Goal: Task Accomplishment & Management: Complete application form

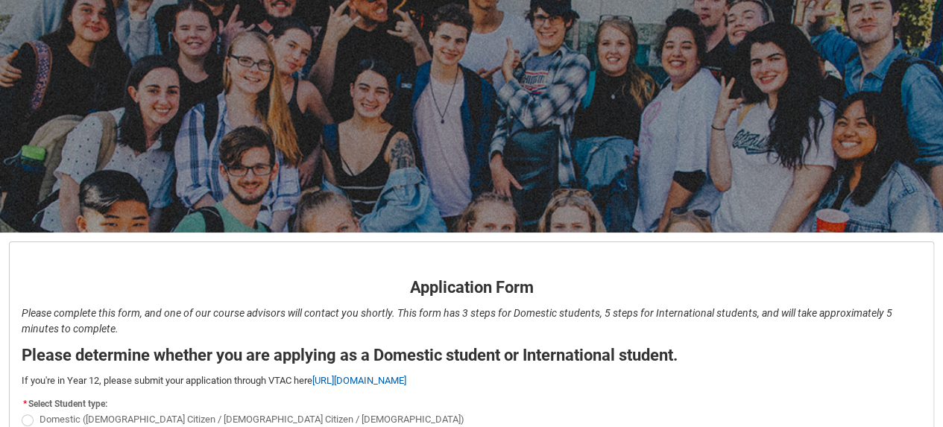
scroll to position [204, 0]
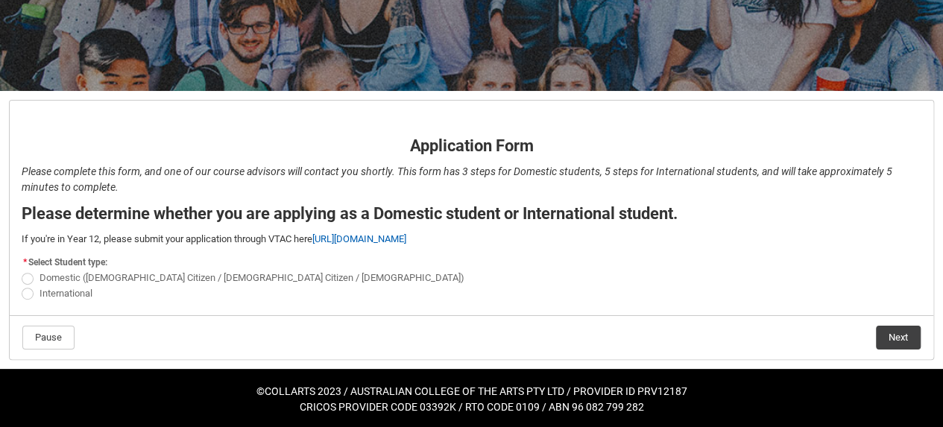
click at [28, 279] on span at bounding box center [28, 279] width 12 height 12
click at [22, 270] on input "Domestic ([DEMOGRAPHIC_DATA] Citizen / [DEMOGRAPHIC_DATA] Citizen / [DEMOGRAPHI…" at bounding box center [21, 270] width 1 height 1
radio input "true"
click at [895, 336] on button "Next" at bounding box center [898, 338] width 45 height 24
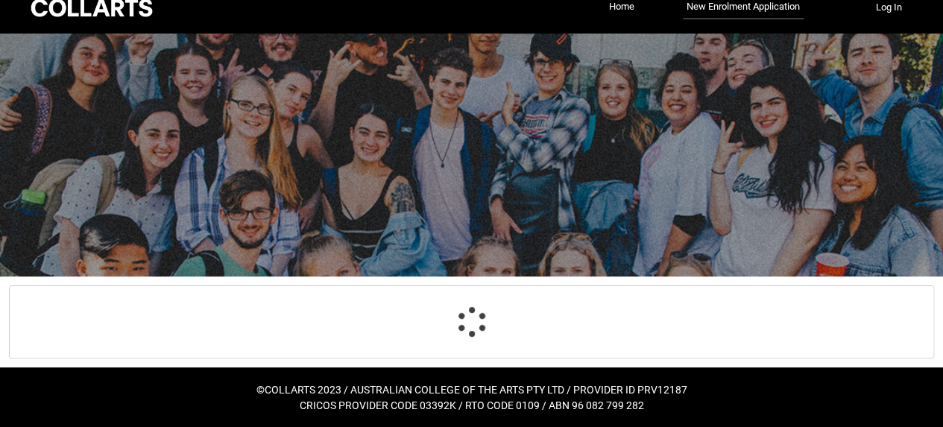
scroll to position [155, 0]
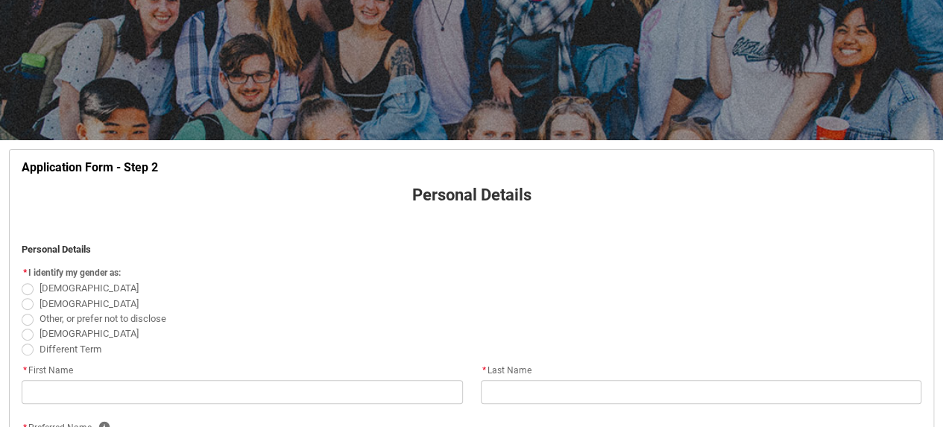
click at [28, 303] on span at bounding box center [28, 304] width 12 height 12
click at [22, 296] on input "[DEMOGRAPHIC_DATA]" at bounding box center [21, 295] width 1 height 1
radio input "true"
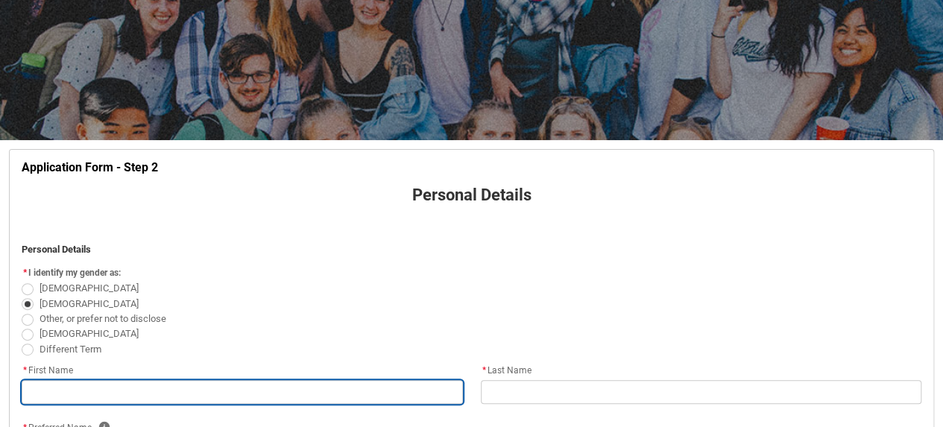
click at [211, 382] on input "text" at bounding box center [242, 392] width 441 height 24
type lightning-primitive-input-simple "[PERSON_NAME]"
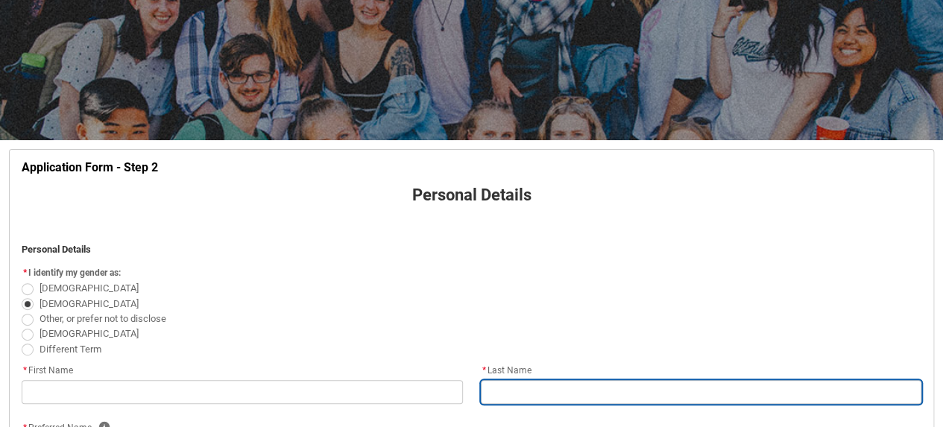
type lightning-primitive-input-simple "[PERSON_NAME]"
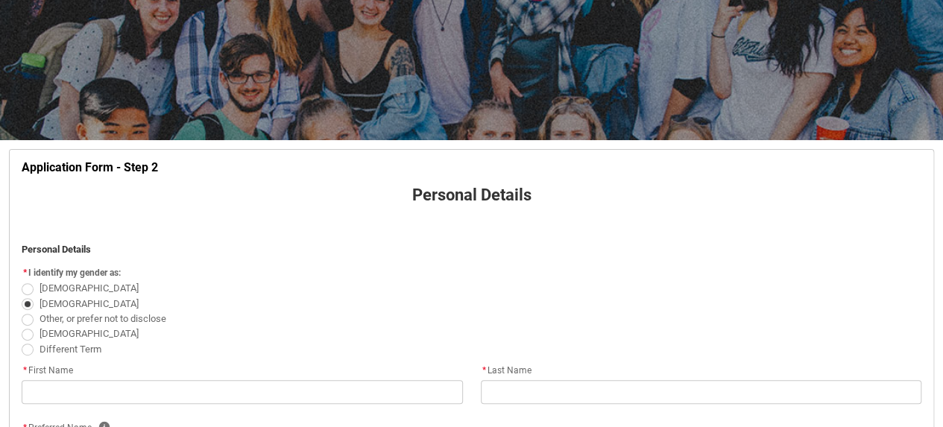
type lightning-primitive-input-simple "[EMAIL_ADDRESS][DOMAIN_NAME]"
type lightning-primitive-input-simple "[PHONE_NUMBER]"
type lightning-primitive-input-simple "[STREET_ADDRESS]"
type lightning-primitive-input-simple "Hawthorn/[GEOGRAPHIC_DATA]"
type lightning-primitive-input-simple "3122"
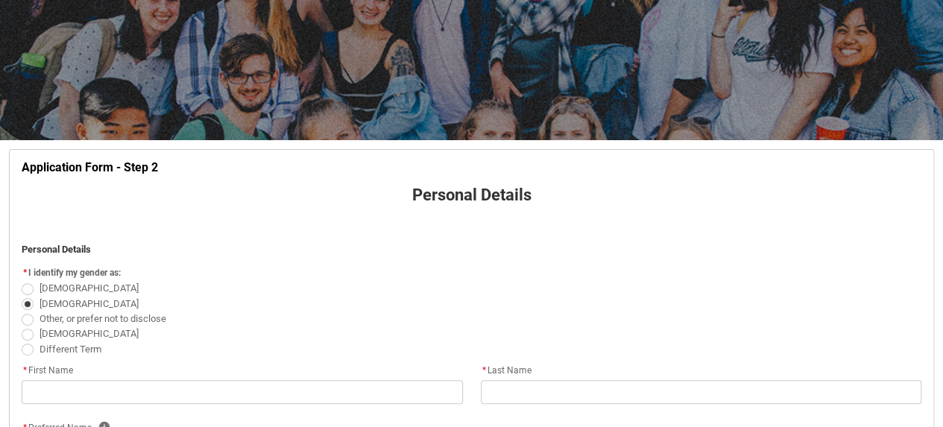
type lightning-primitive-input-simple "Victoria"
type lightning-select "Country_Choice.1101"
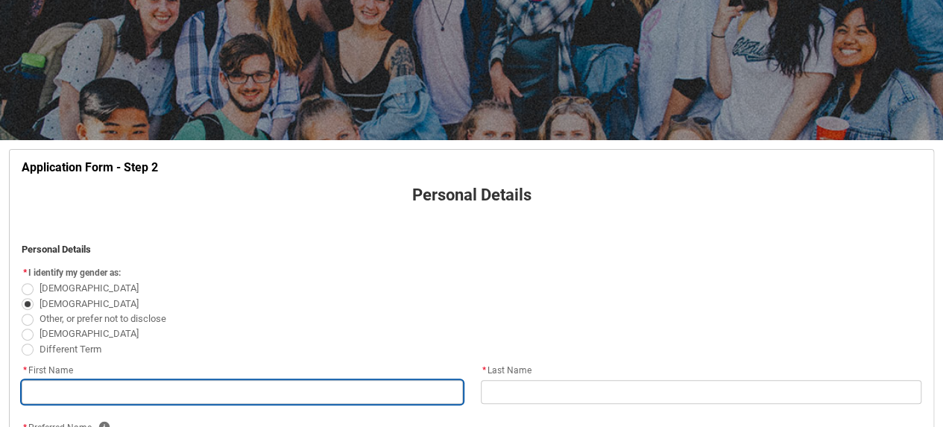
type input "[PERSON_NAME]"
type input "[EMAIL_ADDRESS][DOMAIN_NAME]"
type input "[PHONE_NUMBER]"
type input "[STREET_ADDRESS]"
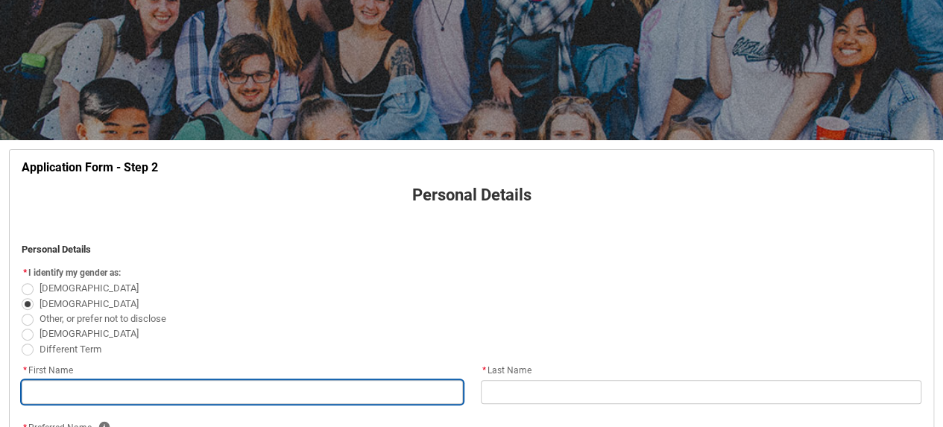
type input "Hawthorn/[GEOGRAPHIC_DATA]"
type input "3122"
type input "Victoria"
select select "Country_Choice.1101"
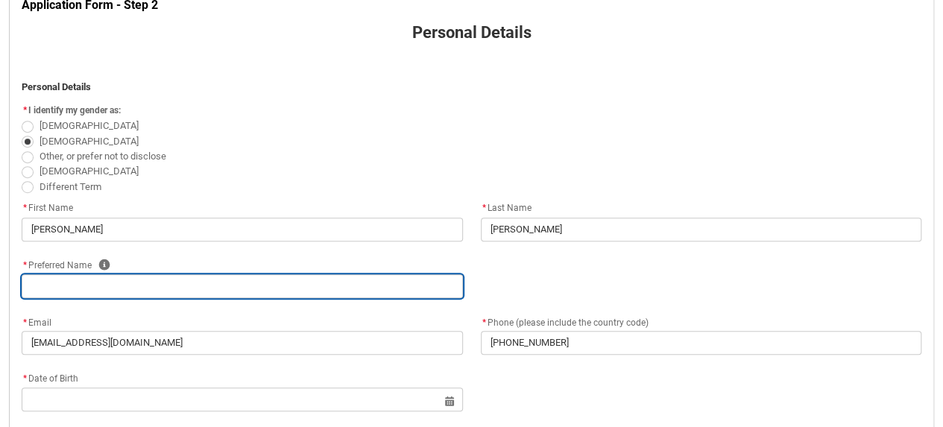
click at [293, 286] on input "text" at bounding box center [242, 286] width 441 height 24
type lightning-primitive-input-simple "[PERSON_NAME]"
type input "[PERSON_NAME]"
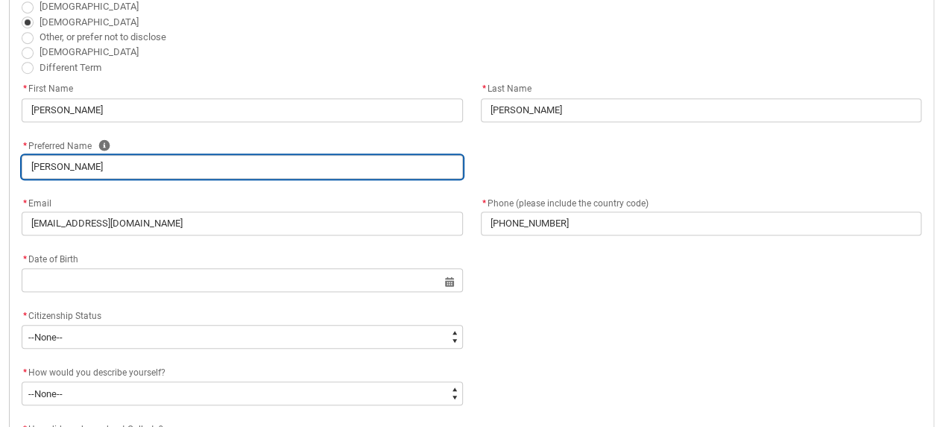
scroll to position [449, 0]
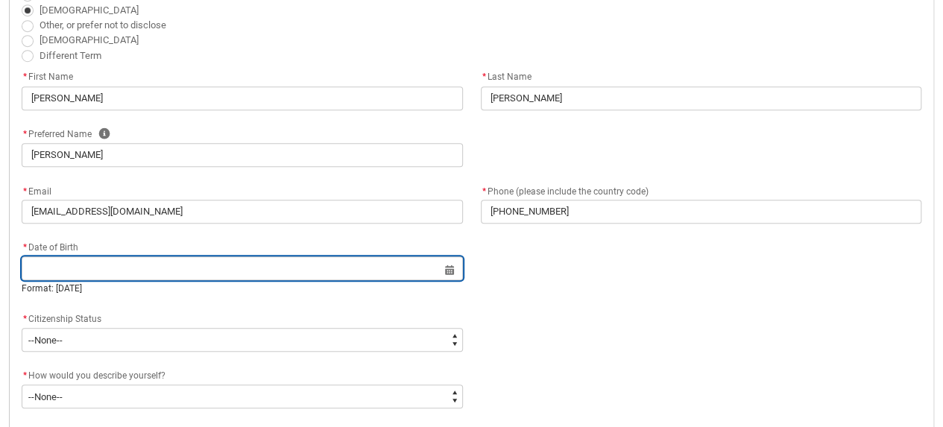
click at [179, 266] on input "text" at bounding box center [242, 268] width 441 height 24
select select "2025"
type input "[DATE]"
type lightning-datepicker "[DATE]"
type lightning-input "[DATE]"
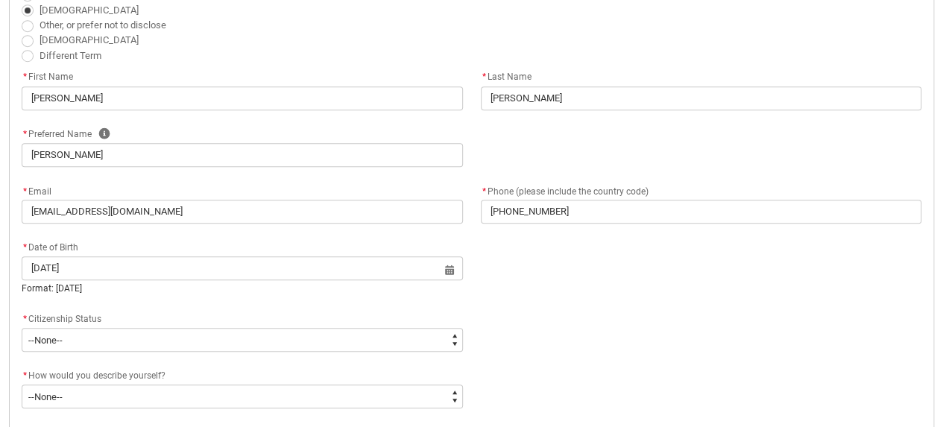
click at [574, 282] on div "* Date of Birth [DEMOGRAPHIC_DATA] Select a date for Date of Birth Format: [DEM…" at bounding box center [471, 274] width 917 height 72
type input "[DATE]"
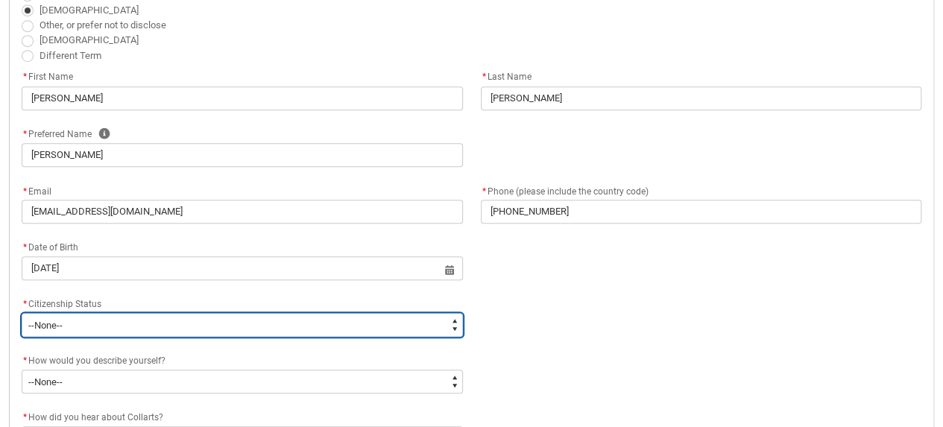
click at [183, 326] on select "--None-- [DEMOGRAPHIC_DATA] Humanitarian Visa [DEMOGRAPHIC_DATA] citizen Other …" at bounding box center [242, 325] width 441 height 24
type lightning-select "Citizenship.1"
click at [22, 313] on select "--None-- [DEMOGRAPHIC_DATA] Humanitarian Visa [DEMOGRAPHIC_DATA] citizen Other …" at bounding box center [242, 325] width 441 height 24
select select "Citizenship.1"
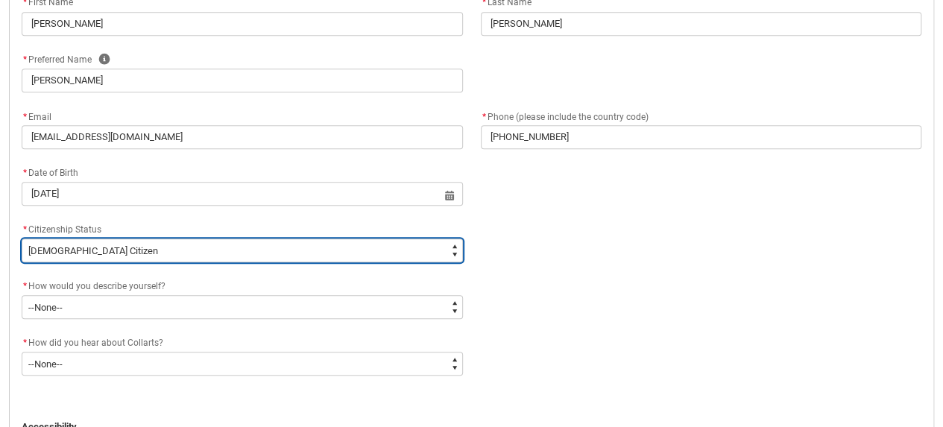
scroll to position [525, 0]
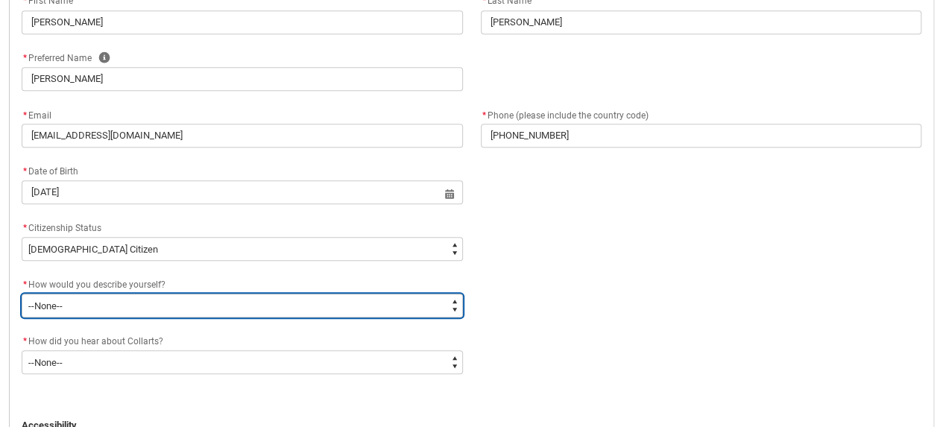
click at [145, 303] on select "--None-- I'm currently in Year 12 and planning what I'll do after school I've c…" at bounding box center [242, 306] width 441 height 24
type lightning-select "HSLC_Domestic_d"
click at [22, 294] on select "--None-- I'm currently in Year 12 and planning what I'll do after school I've c…" at bounding box center [242, 306] width 441 height 24
select select "HSLC_Domestic_d"
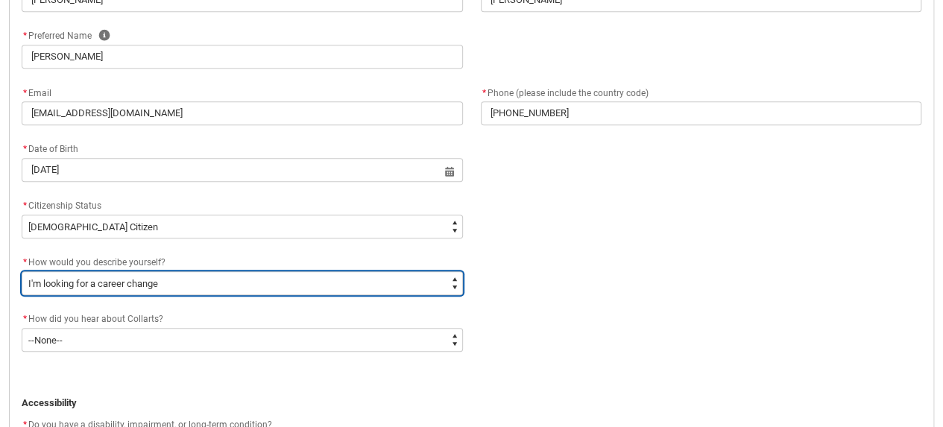
scroll to position [548, 0]
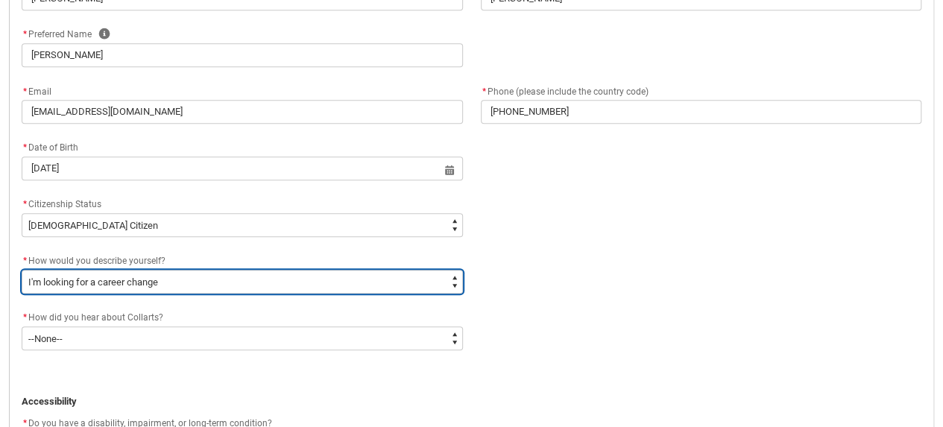
click at [134, 270] on select "--None-- I'm currently in Year 12 and planning what I'll do after school I've c…" at bounding box center [242, 282] width 441 height 24
type lightning-select "HSLC_Domestic_c"
click at [22, 270] on select "--None-- I'm currently in Year 12 and planning what I'll do after school I've c…" at bounding box center [242, 282] width 441 height 24
select select "HSLC_Domestic_c"
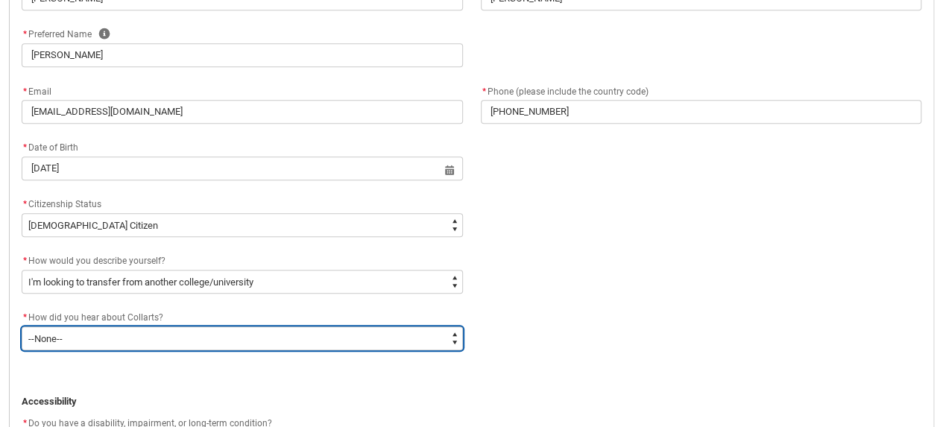
click at [98, 338] on select "--None-- Advertising - Facebook Advertising - Google Advertising - Instagram Ad…" at bounding box center [242, 338] width 441 height 24
type lightning-select "Heard_About_Collarts_Picklist.Advertising - Instagram"
click at [22, 326] on select "--None-- Advertising - Facebook Advertising - Google Advertising - Instagram Ad…" at bounding box center [242, 338] width 441 height 24
select select "Heard_About_Collarts_Picklist.Advertising - Instagram"
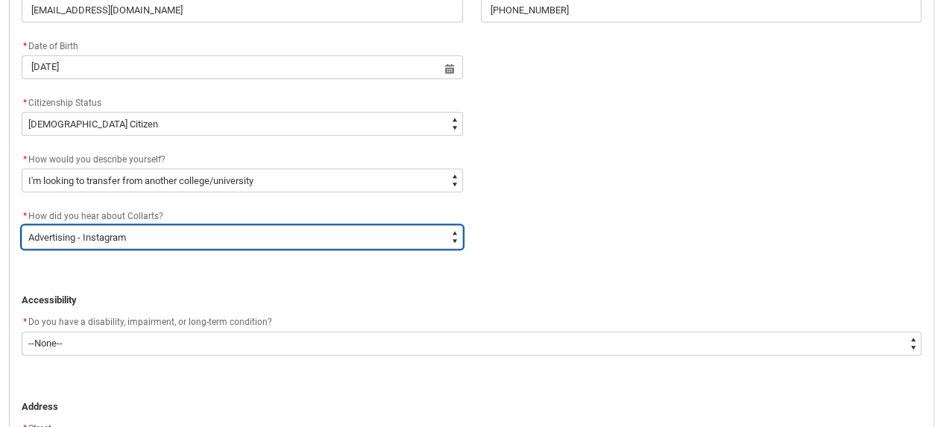
scroll to position [686, 0]
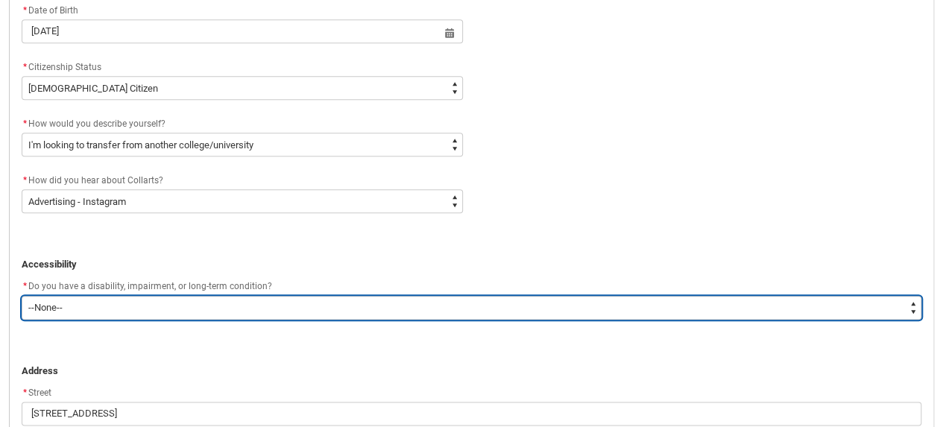
click at [194, 317] on select "--None-- Yes No" at bounding box center [471, 308] width 899 height 24
type lightning-select "Yes_TextChoice"
click at [22, 296] on select "--None-- Yes No" at bounding box center [471, 308] width 899 height 24
select select "Yes_TextChoice"
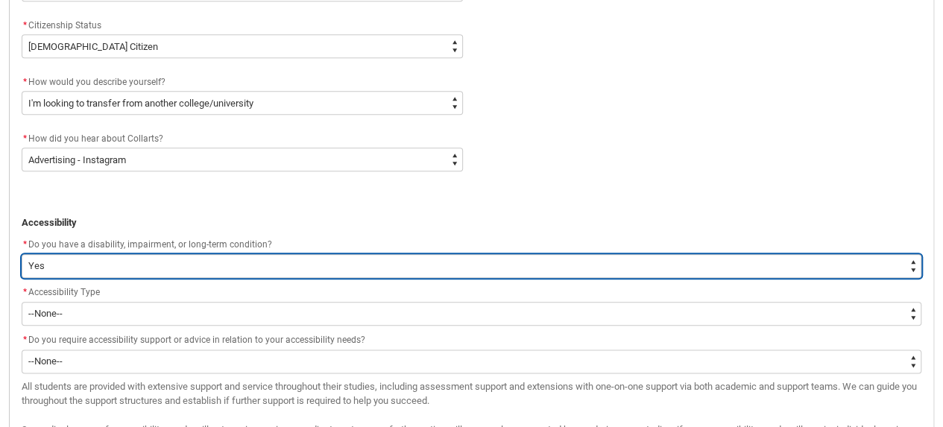
scroll to position [729, 0]
click at [167, 270] on select "--None-- Yes No" at bounding box center [471, 265] width 899 height 24
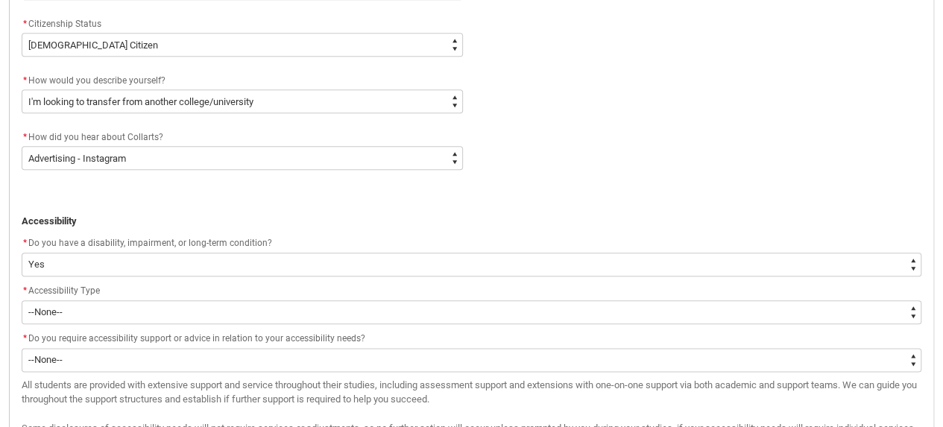
click at [332, 196] on p at bounding box center [471, 192] width 899 height 15
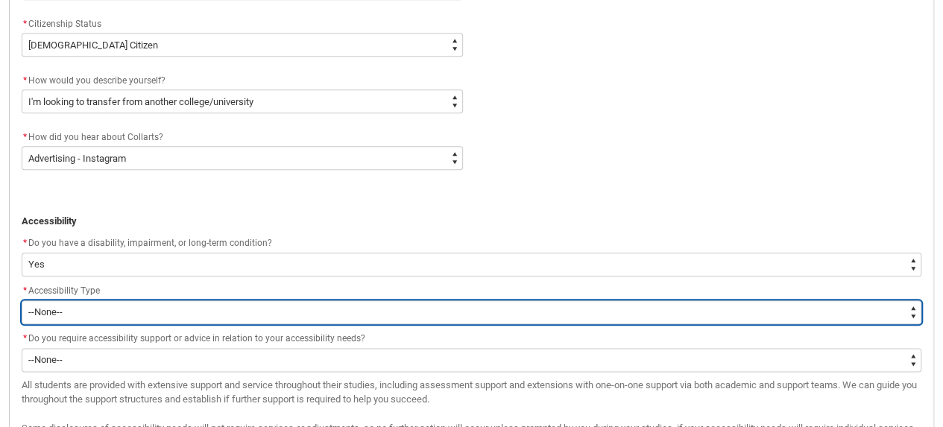
click at [151, 309] on select "--None-- Acquired [MEDICAL_DATA] [MEDICAL_DATA] / Deaf [MEDICAL_DATA] [MEDICAL_…" at bounding box center [471, 312] width 899 height 24
type lightning-select "Disability_MentalHealthDisability"
click at [22, 300] on select "--None-- Acquired [MEDICAL_DATA] [MEDICAL_DATA] / Deaf [MEDICAL_DATA] [MEDICAL_…" at bounding box center [471, 312] width 899 height 24
select select "Disability_MentalHealthDisability"
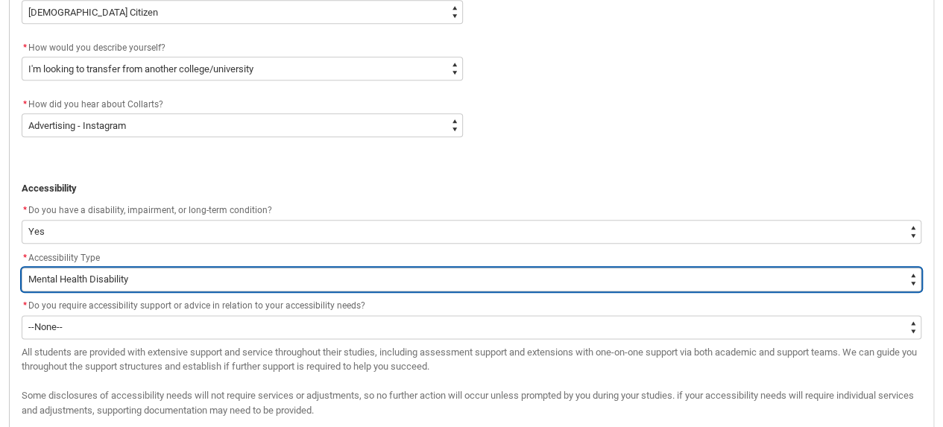
scroll to position [766, 0]
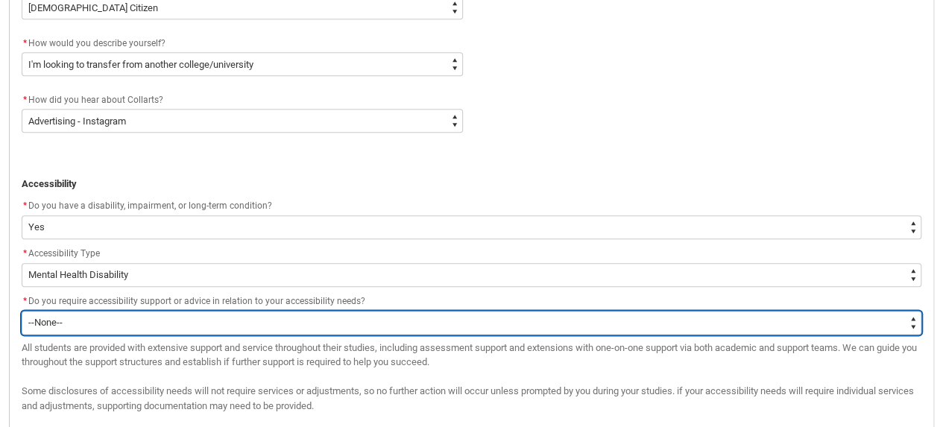
click at [165, 329] on select "--None-- Yes No" at bounding box center [471, 323] width 899 height 24
type lightning-select "No_TextChoice"
click at [22, 311] on select "--None-- Yes No" at bounding box center [471, 323] width 899 height 24
select select "No_TextChoice"
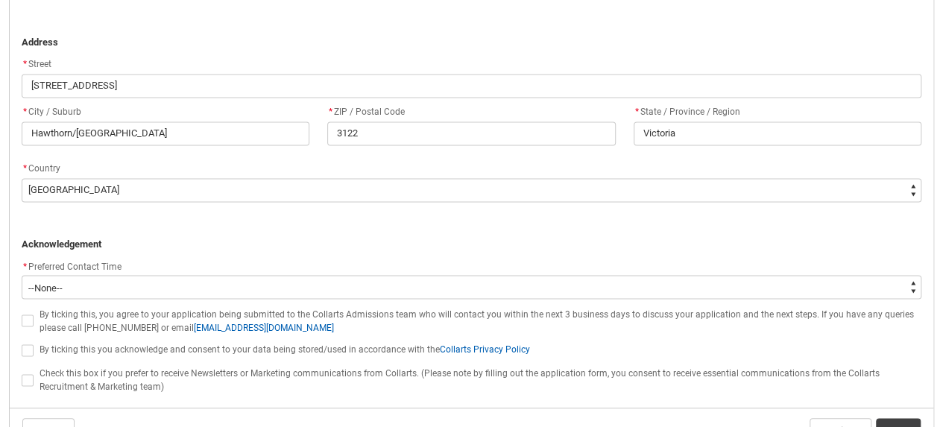
scroll to position [1195, 0]
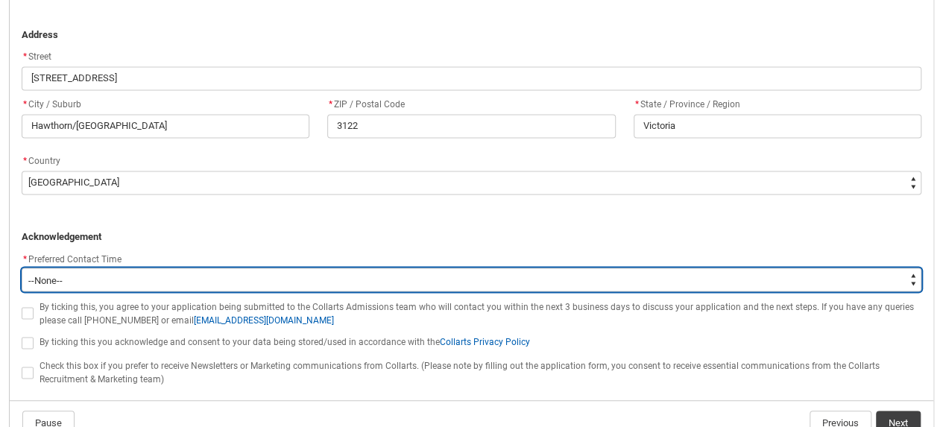
click at [87, 270] on select "--None-- Morning (9:00AM-12:00PM) Afternoon (12:00PM-5:00PM)" at bounding box center [471, 280] width 899 height 24
type lightning-select "P_Contact_Time_Afternoon"
click at [22, 268] on select "--None-- Morning (9:00AM-12:00PM) Afternoon (12:00PM-5:00PM)" at bounding box center [471, 280] width 899 height 24
select select "P_Contact_Time_Afternoon"
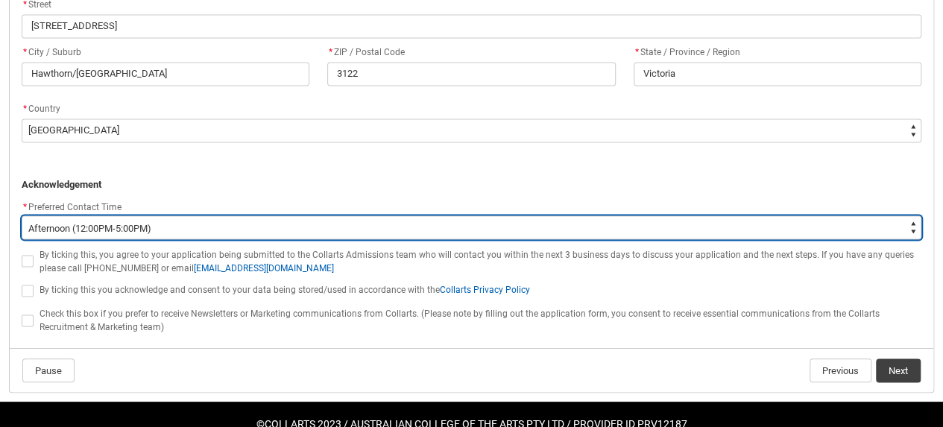
scroll to position [1249, 0]
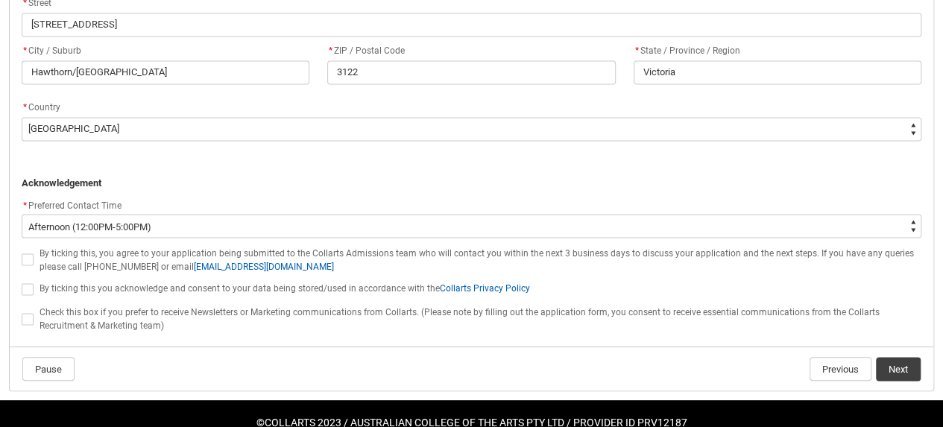
click at [26, 261] on span at bounding box center [28, 259] width 12 height 12
click at [22, 252] on input "By ticking this, you agree to your application being submitted to the Collarts …" at bounding box center [21, 251] width 1 height 1
type lightning-input "true"
checkbox input "true"
click at [25, 286] on span at bounding box center [28, 289] width 12 height 12
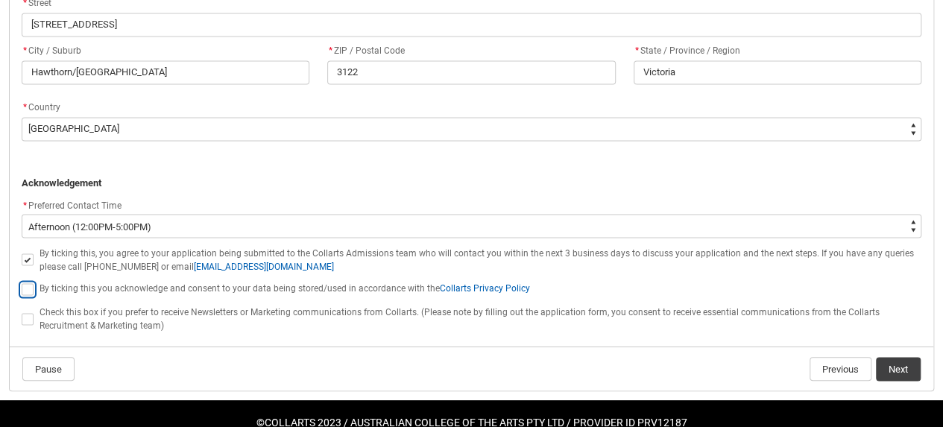
click at [22, 282] on input "By ticking this you acknowledge and consent to your data being stored/used in a…" at bounding box center [21, 281] width 1 height 1
type lightning-input "true"
checkbox input "true"
click at [902, 381] on flowruntime-navigation-bar "Pause Previous Next" at bounding box center [471, 369] width 923 height 44
click at [900, 367] on button "Next" at bounding box center [898, 369] width 45 height 24
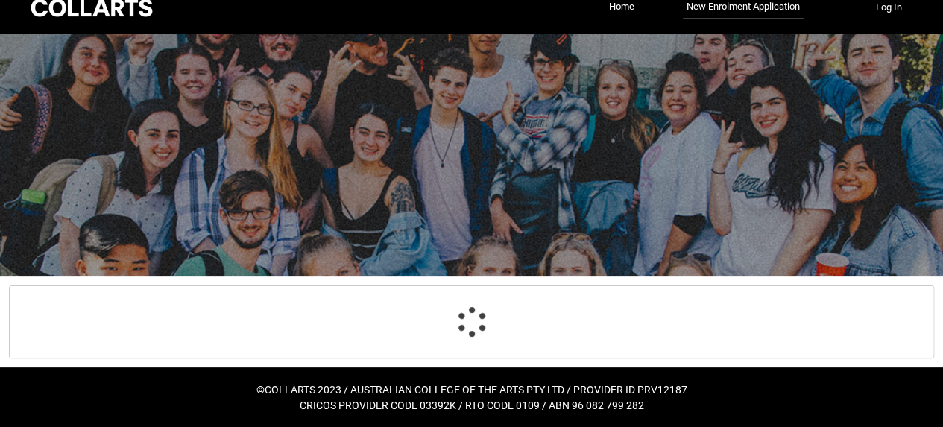
scroll to position [155, 0]
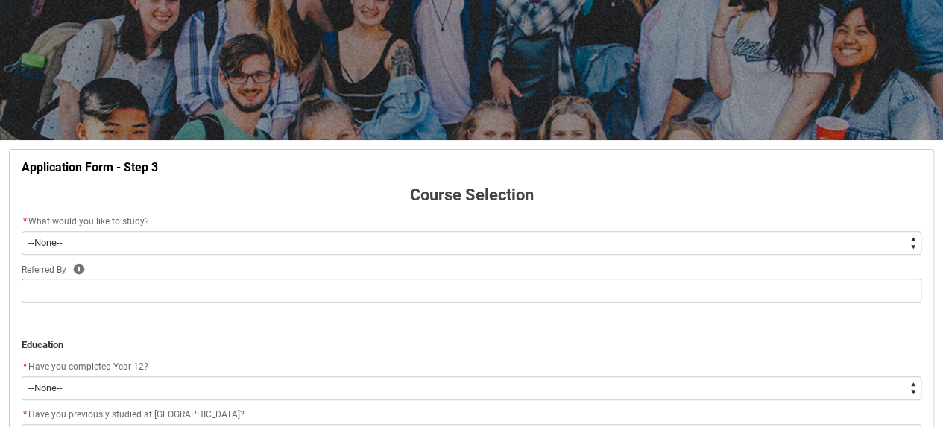
click at [309, 245] on select "--None-- Diploma Bachelor Post Graduate" at bounding box center [471, 243] width 899 height 24
type lightning-select "WhichDegree_Bachelor"
click at [22, 231] on select "--None-- Diploma Bachelor Post Graduate" at bounding box center [471, 243] width 899 height 24
select select "WhichDegree_Bachelor"
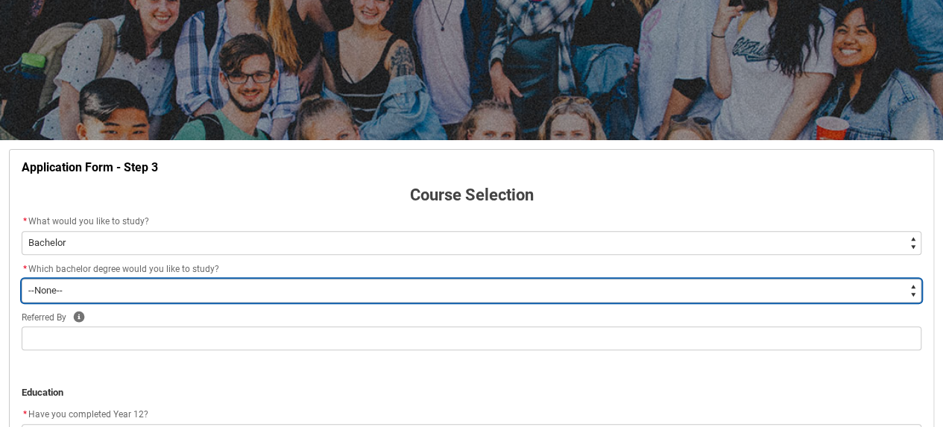
click at [173, 297] on select "--None-- Bachelor of 2D Animation Bachelor of Applied Business (Entertainment M…" at bounding box center [471, 291] width 899 height 24
type lightning-select "ProgramChoice_Degree.0015g00000jrDIRAA2"
click at [22, 279] on select "--None-- Bachelor of 2D Animation Bachelor of Applied Business (Entertainment M…" at bounding box center [471, 291] width 899 height 24
select select "ProgramChoice_Degree.0015g00000jrDIRAA2"
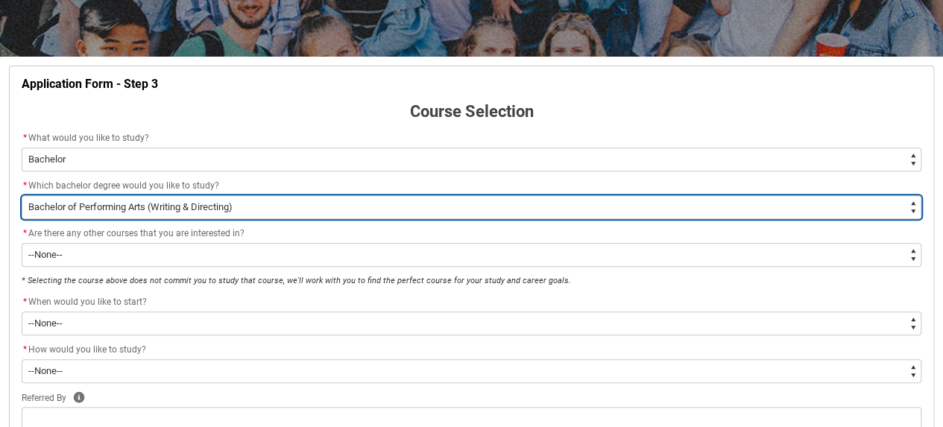
scroll to position [246, 0]
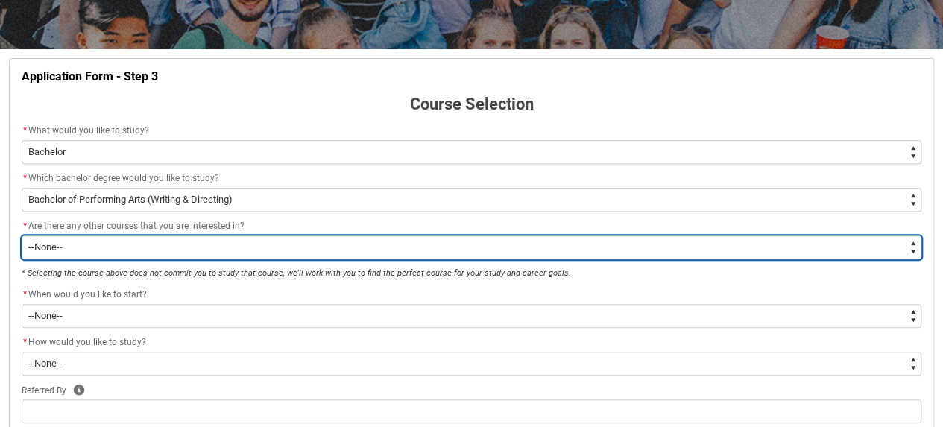
click at [189, 255] on select "--None-- Yes No" at bounding box center [471, 247] width 899 height 24
type lightning-select "No_TextChoice"
click at [22, 235] on select "--None-- Yes No" at bounding box center [471, 247] width 899 height 24
select select "No_TextChoice"
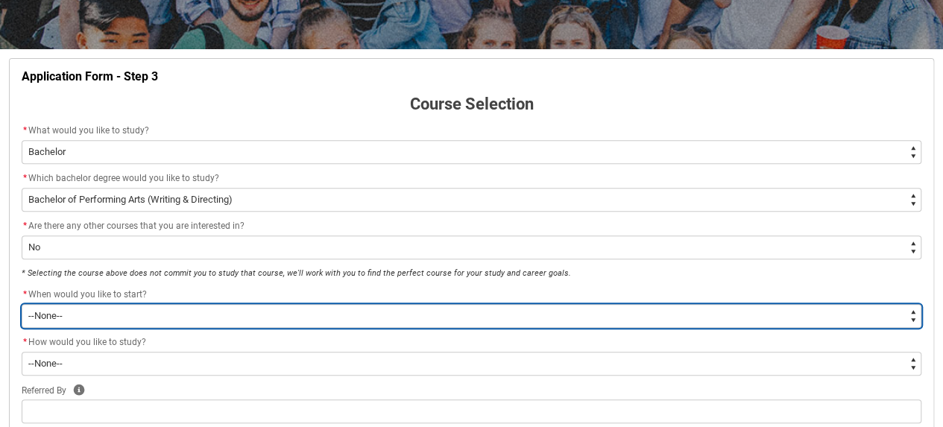
click at [189, 309] on select "--None-- Trimester 1 2026, starting [DATE]" at bounding box center [471, 316] width 899 height 24
type lightning-select "Starting_Term.a0pI70000004aTdIAI"
click at [22, 304] on select "--None-- Trimester 1 2026, starting [DATE]" at bounding box center [471, 316] width 899 height 24
select select "Starting_Term.a0pI70000004aTdIAI"
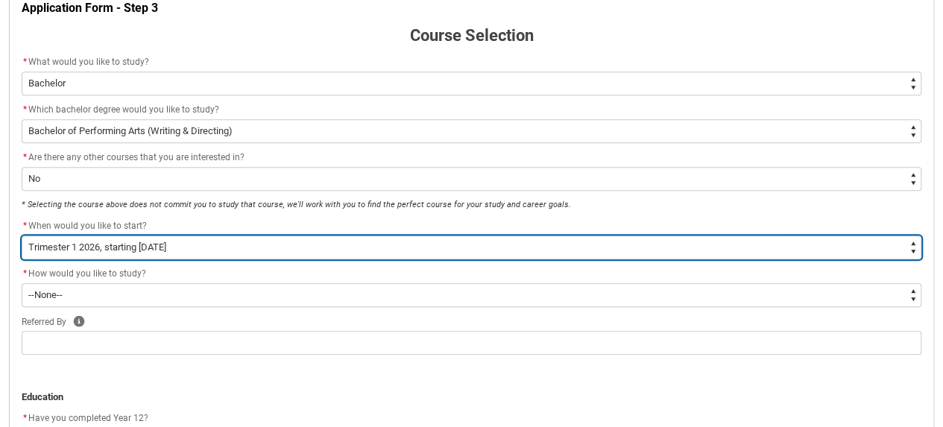
scroll to position [319, 0]
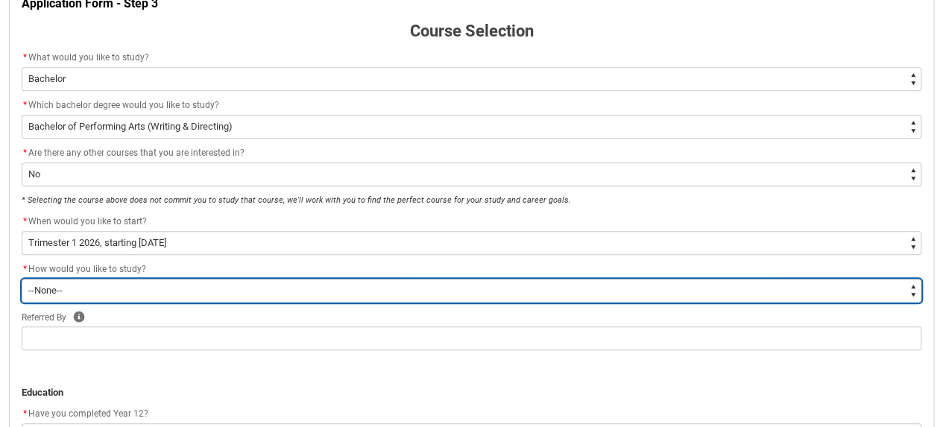
click at [103, 288] on select "--None-- On-campus" at bounding box center [471, 291] width 899 height 24
type lightning-select "WhichStudyMethod_OnCampus"
click at [22, 279] on select "--None-- On-campus" at bounding box center [471, 291] width 899 height 24
select select "WhichStudyMethod_OnCampus"
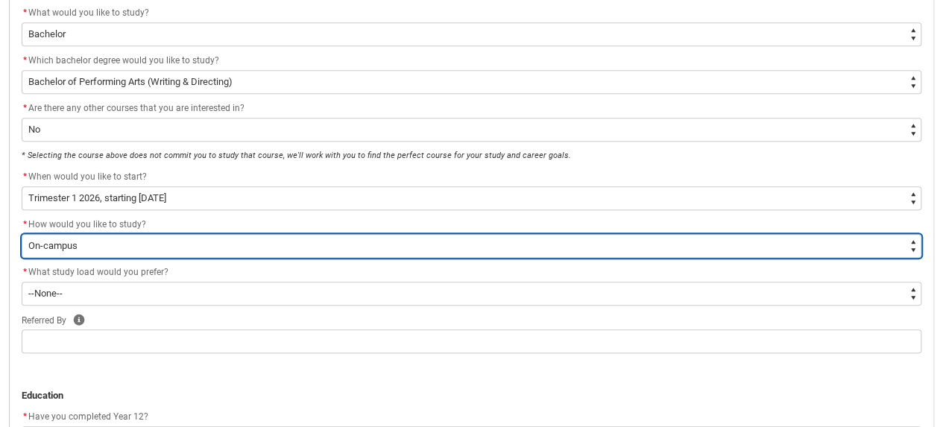
scroll to position [368, 0]
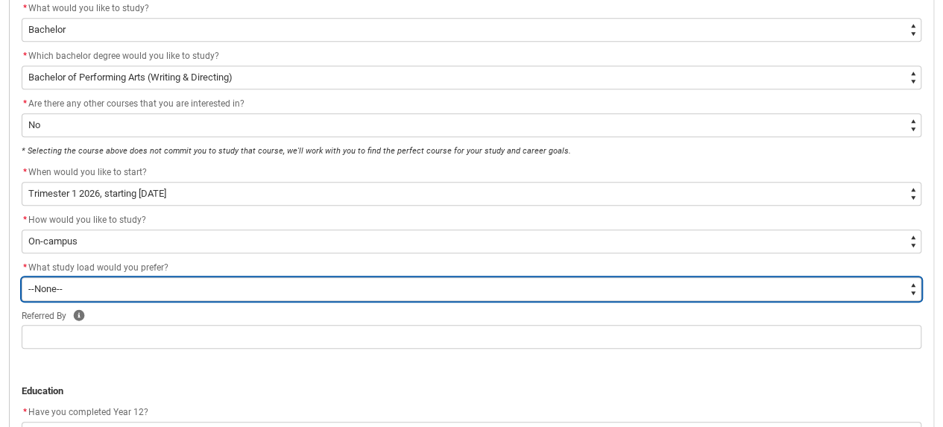
click at [95, 294] on select "--None-- Full-time Part-time" at bounding box center [471, 289] width 899 height 24
type lightning-select "WhichStudyLoad_FullTime"
click at [22, 277] on select "--None-- Full-time Part-time" at bounding box center [471, 289] width 899 height 24
select select "WhichStudyLoad_FullTime"
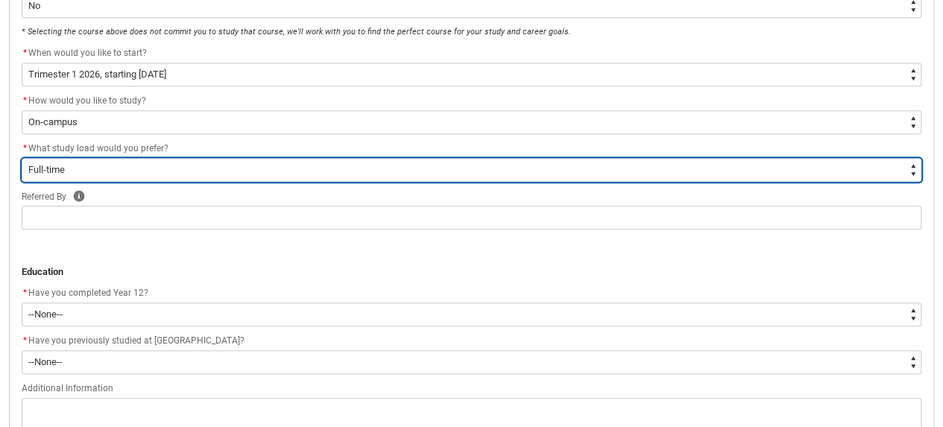
scroll to position [499, 0]
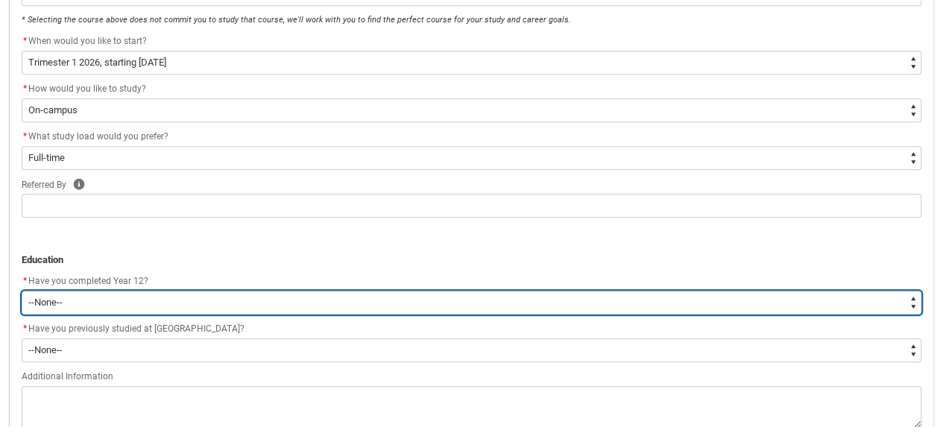
click at [110, 303] on select "--None-- Yes No Other" at bounding box center [471, 303] width 899 height 24
type lightning-select "Year_12_Completition.Yes"
click at [22, 291] on select "--None-- Yes No Other" at bounding box center [471, 303] width 899 height 24
select select "Year_12_Completition.Yes"
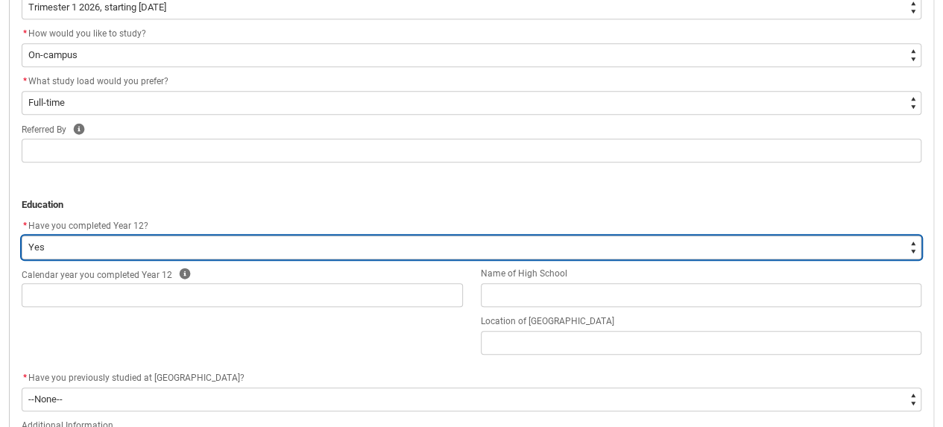
scroll to position [569, 0]
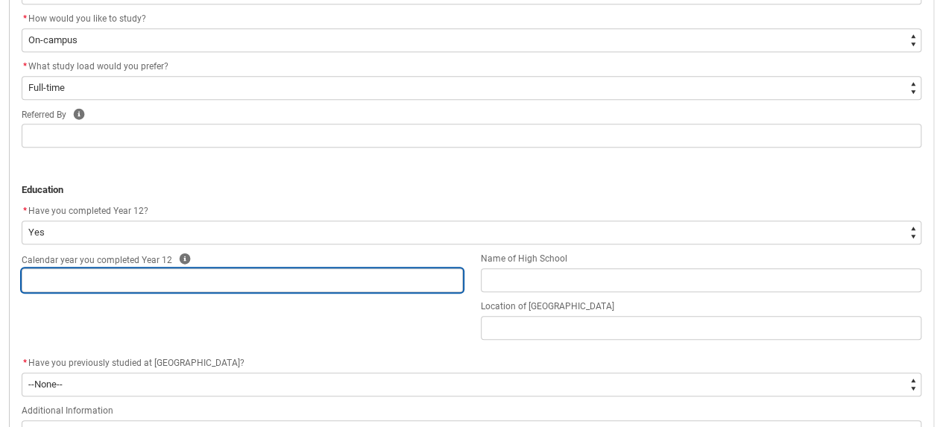
click at [116, 288] on input "text" at bounding box center [242, 280] width 441 height 24
type lightning-primitive-input-simple "2021"
type input "2021"
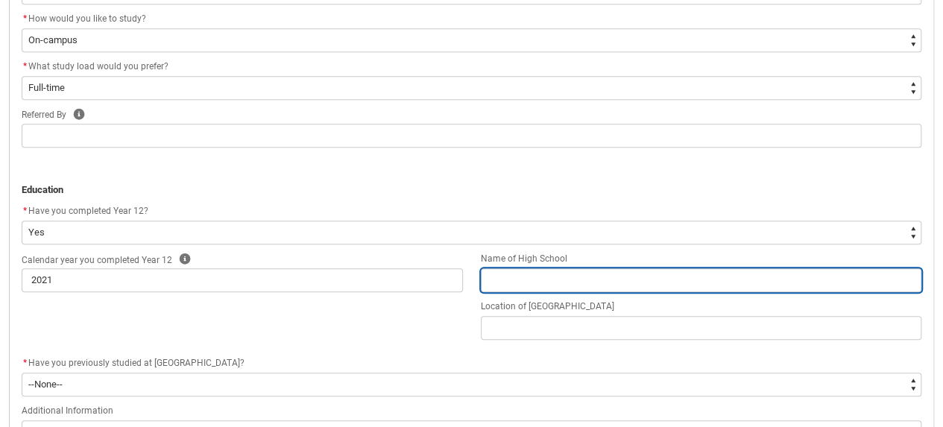
click at [564, 281] on input "text" at bounding box center [701, 280] width 441 height 24
type lightning-primitive-input-simple "S"
type input "S"
type lightning-primitive-input-simple "Sc"
type input "Sc"
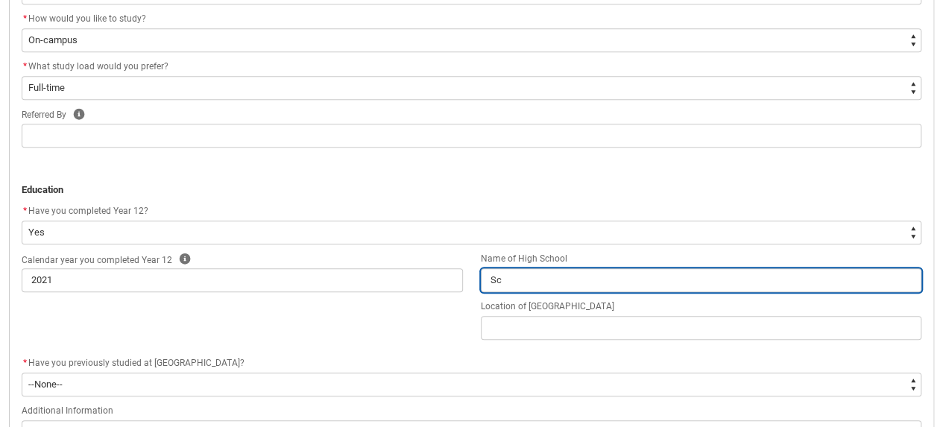
type lightning-primitive-input-simple "Sco"
type input "Sco"
type lightning-primitive-input-simple "[PERSON_NAME]"
type input "[PERSON_NAME]"
type lightning-primitive-input-simple "Scotc"
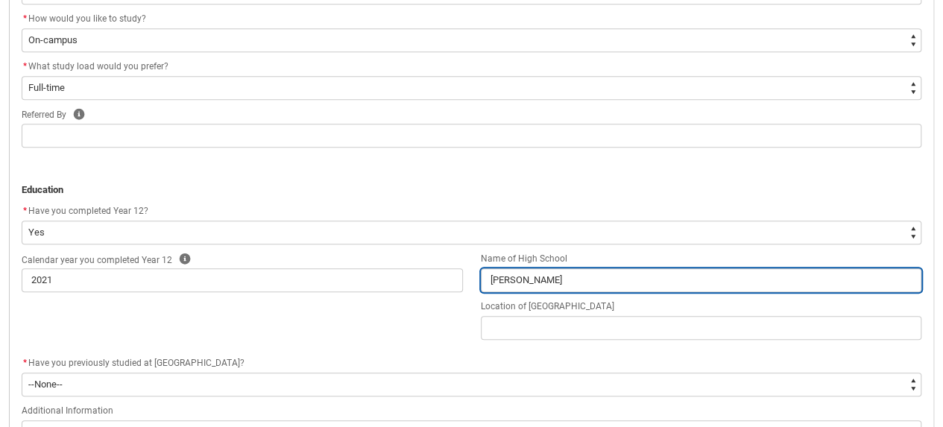
type input "Scotc"
type lightning-primitive-input-simple "Scotch"
type input "Scotch"
type lightning-primitive-input-simple "Scotch"
type input "Scotch"
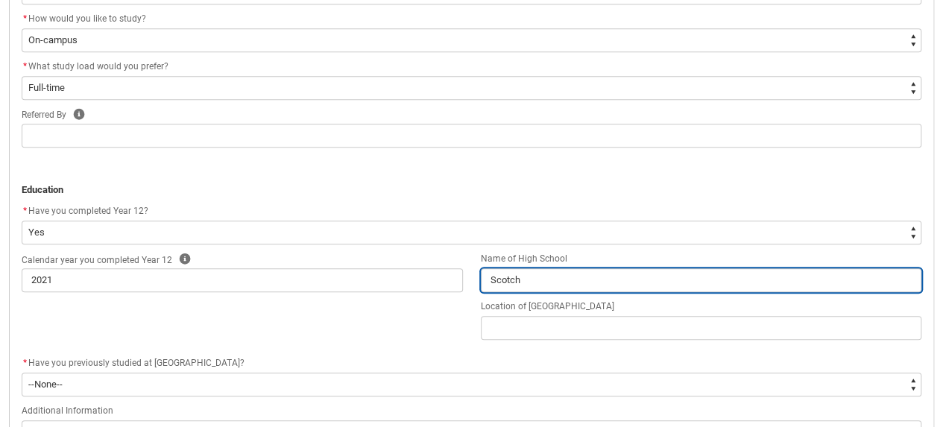
type lightning-primitive-input-simple "Scotch C"
type input "Scotch C"
type lightning-primitive-input-simple "Scotch Co"
type input "Scotch Co"
type lightning-primitive-input-simple "Scotch Col"
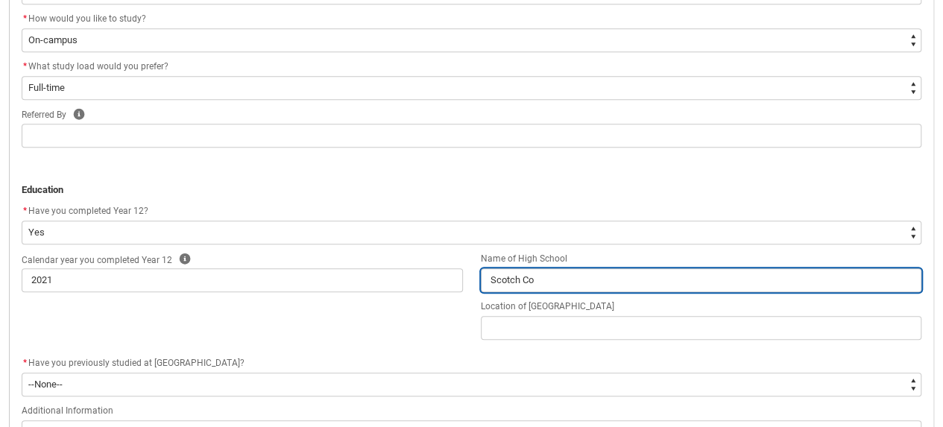
type input "Scotch Col"
type lightning-primitive-input-simple "Scotch Coll"
type input "Scotch Coll"
type lightning-primitive-input-simple "Scotch Colle"
type input "Scotch Colle"
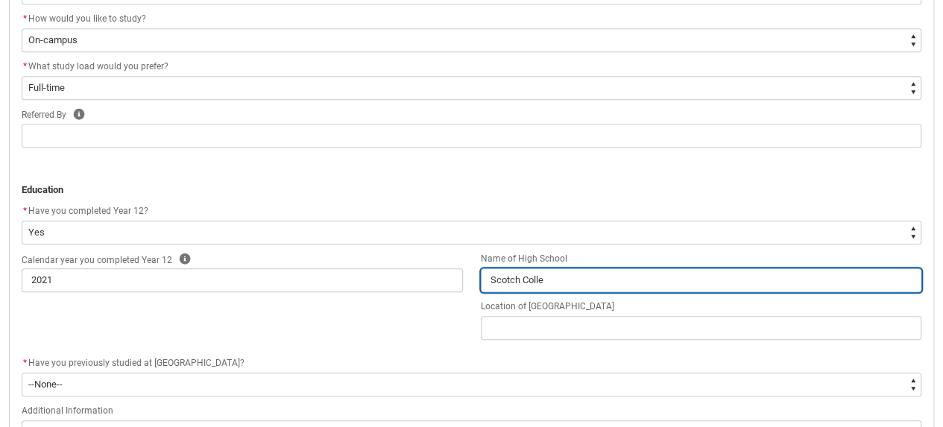
type lightning-primitive-input-simple "Scotch Colleg"
type input "Scotch Colleg"
type lightning-primitive-input-simple "[GEOGRAPHIC_DATA]"
type input "[GEOGRAPHIC_DATA]"
type lightning-primitive-input-simple "[GEOGRAPHIC_DATA]"
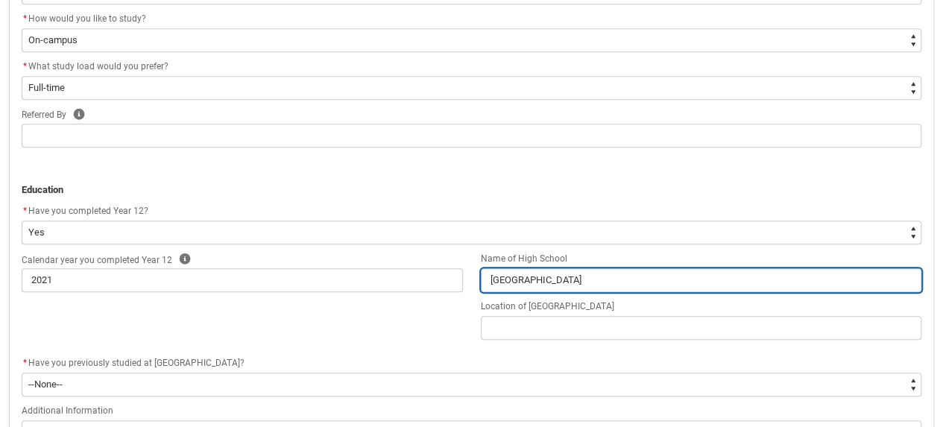
type input "[GEOGRAPHIC_DATA]"
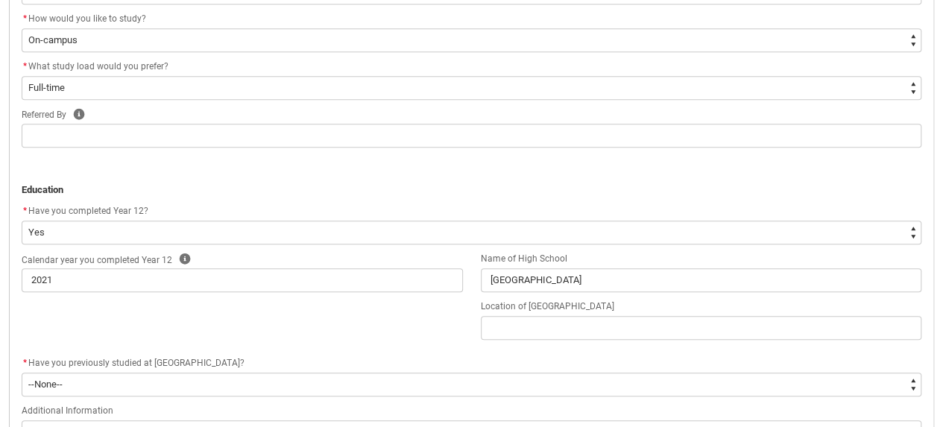
click at [546, 349] on div "Calendar year you completed Year 12 Help 2021 Name of High School Scotch Colleg…" at bounding box center [471, 302] width 917 height 104
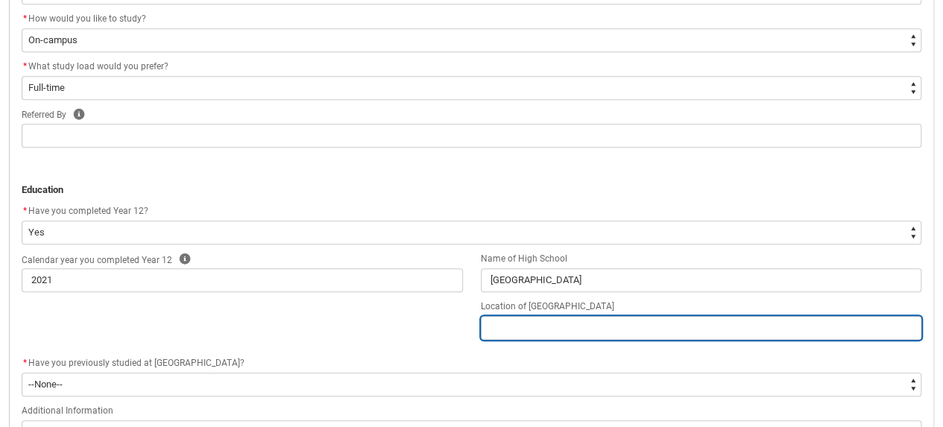
click at [558, 320] on input "text" at bounding box center [701, 328] width 441 height 24
type lightning-primitive-input-simple "H"
type input "H"
type lightning-primitive-input-simple "Ha"
type input "Ha"
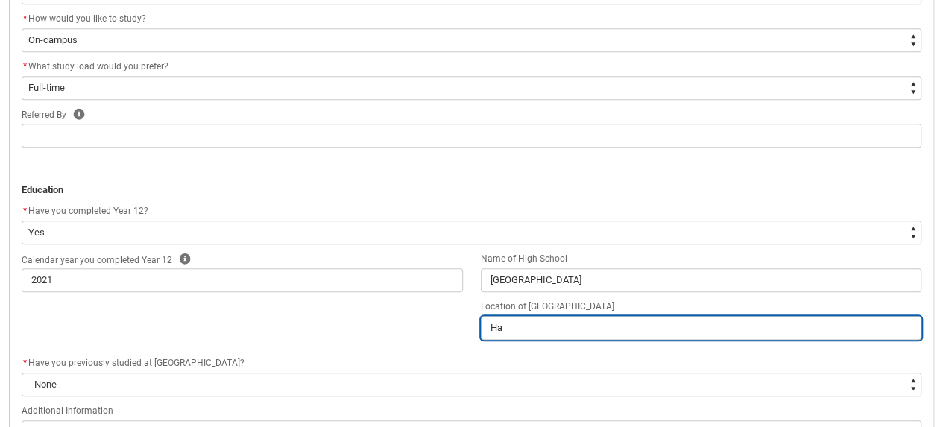
type lightning-primitive-input-simple "Haw"
type input "Haw"
type lightning-primitive-input-simple "Hawt"
type input "Hawt"
type lightning-primitive-input-simple "Hawth"
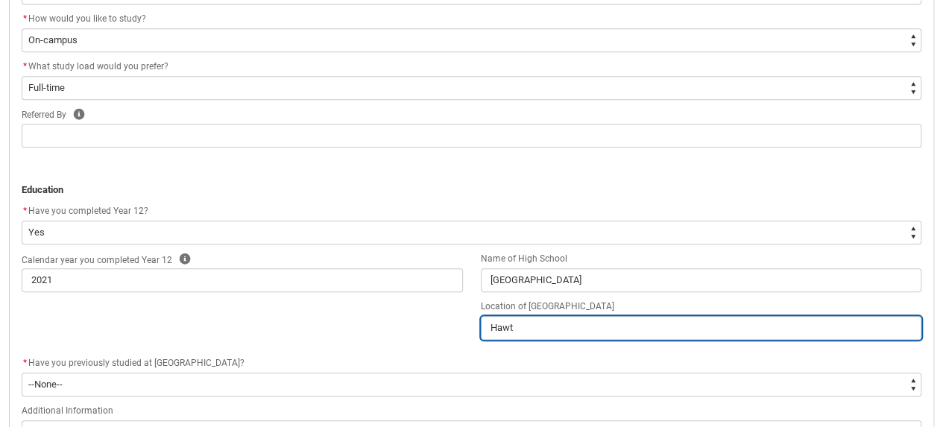
type input "Hawth"
type lightning-primitive-input-simple "Hawtho"
type input "Hawtho"
type lightning-primitive-input-simple "Hawthor"
type input "Hawthor"
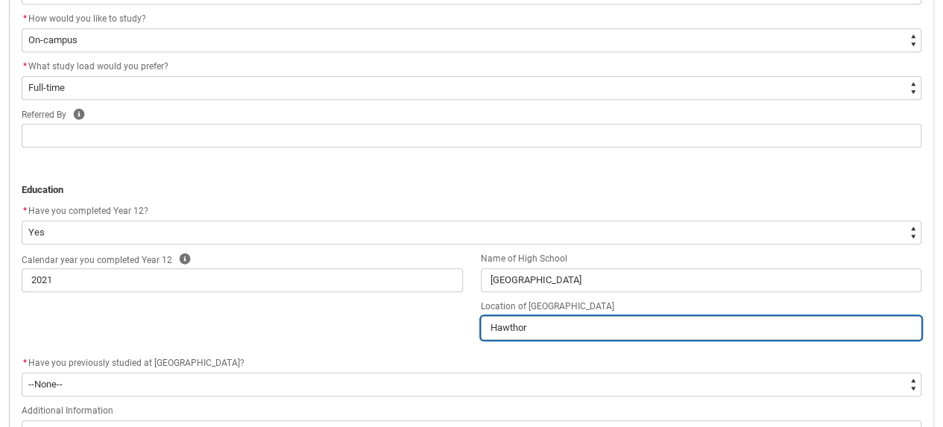
type lightning-primitive-input-simple "Hawthorn"
type input "Hawthorn"
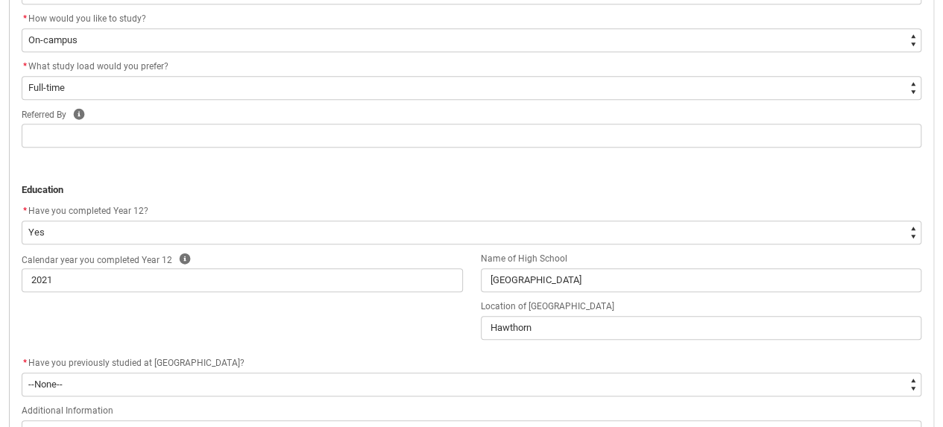
click at [374, 341] on div "Calendar year you completed Year 12 Help 2021 Name of High School Scotch Colleg…" at bounding box center [471, 302] width 917 height 104
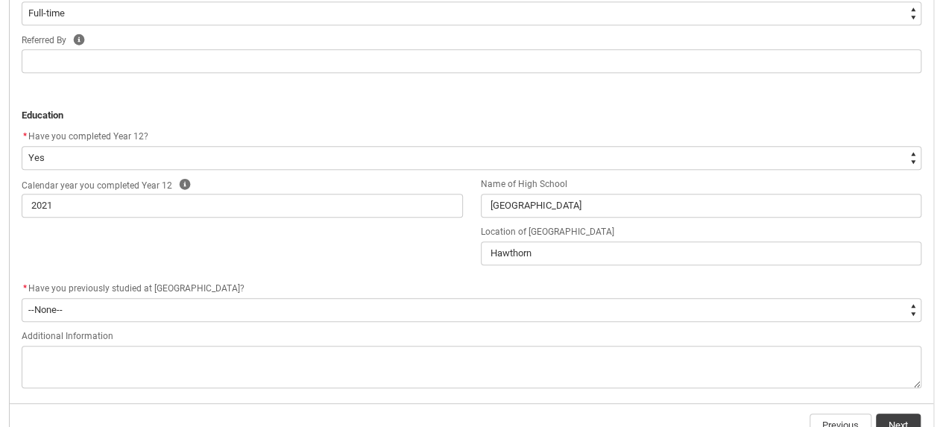
scroll to position [657, 0]
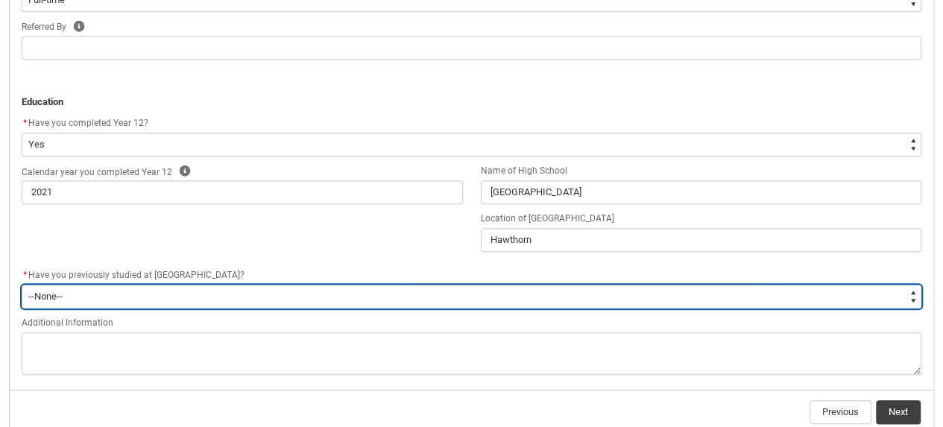
click at [222, 296] on select "--None-- Yes No" at bounding box center [471, 297] width 899 height 24
type lightning-select "[URL][DOMAIN_NAME]"
click at [22, 285] on select "--None-- Yes No" at bounding box center [471, 297] width 899 height 24
select select "[URL][DOMAIN_NAME]"
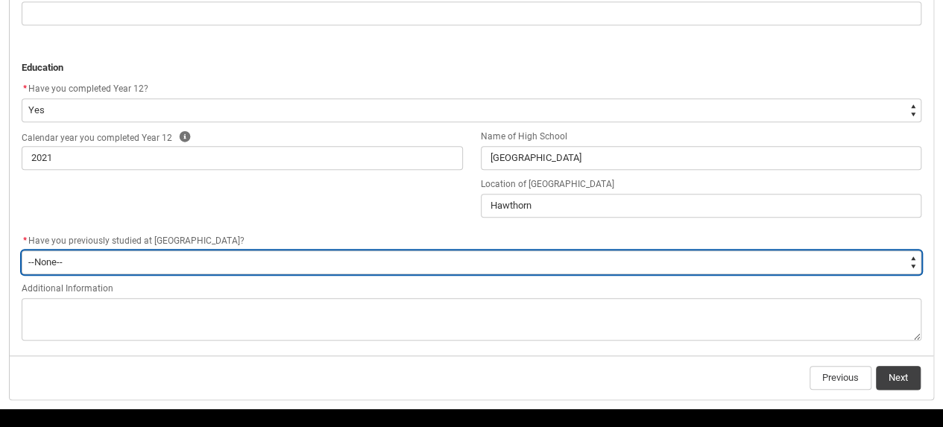
scroll to position [732, 0]
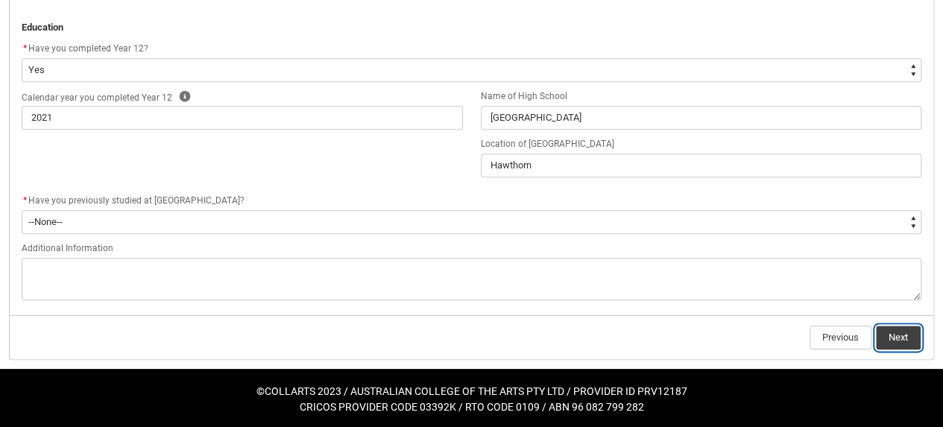
click at [896, 342] on button "Next" at bounding box center [898, 338] width 45 height 24
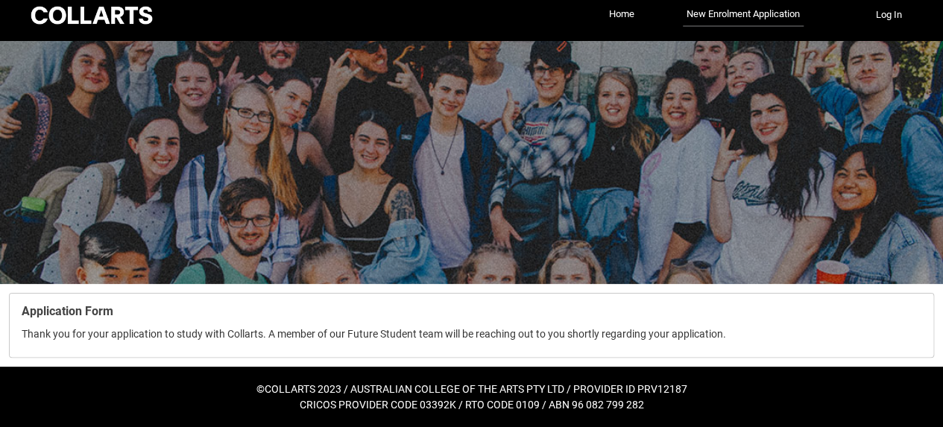
scroll to position [10, 0]
